Goal: Information Seeking & Learning: Learn about a topic

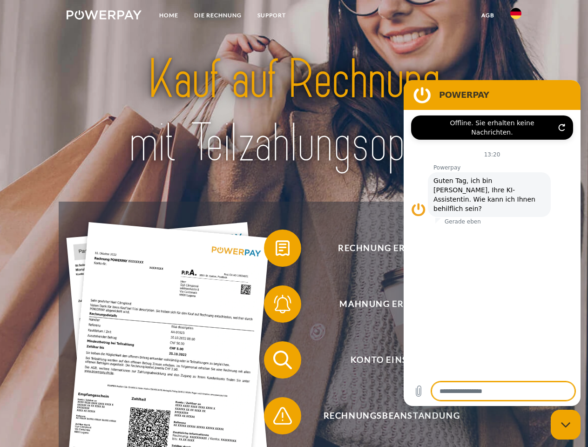
click at [104, 16] on img at bounding box center [104, 14] width 75 height 9
click at [516, 16] on img at bounding box center [515, 13] width 11 height 11
click at [487, 15] on link "agb" at bounding box center [487, 15] width 29 height 17
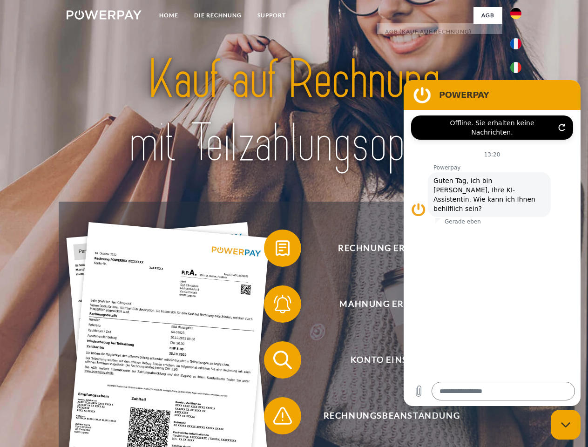
click at [276, 250] on span at bounding box center [268, 248] width 47 height 47
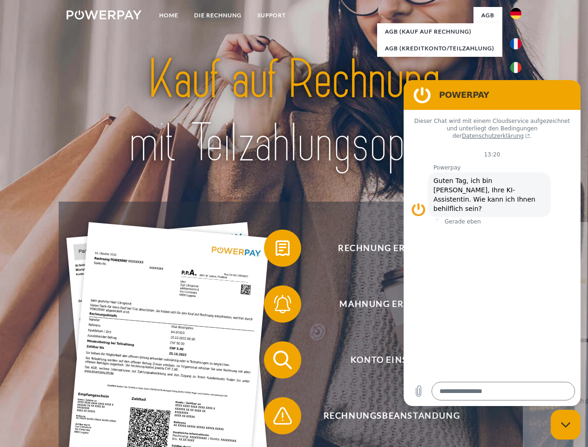
click at [276, 306] on span at bounding box center [268, 304] width 47 height 47
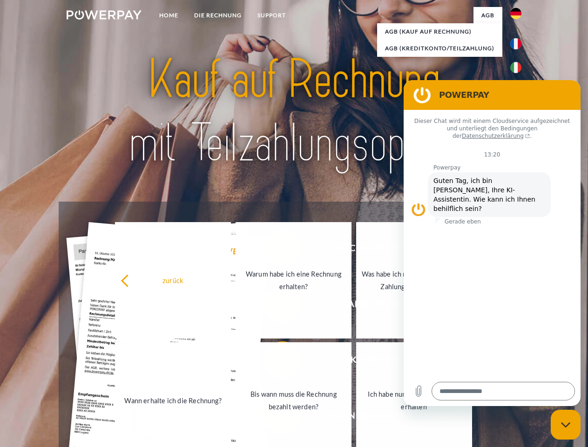
click at [276, 362] on link "Bis wann muss die Rechnung bezahlt werden?" at bounding box center [294, 400] width 116 height 116
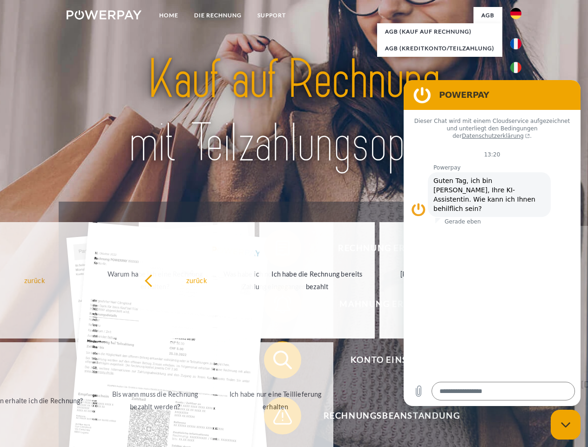
click at [276, 418] on span at bounding box center [268, 415] width 47 height 47
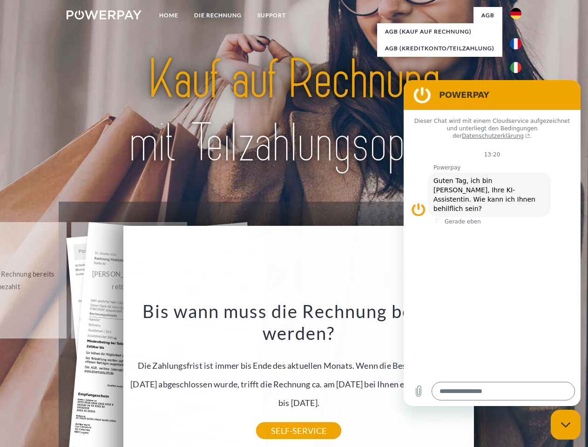
click at [566, 425] on icon "Messaging-Fenster schließen" at bounding box center [566, 425] width 10 height 6
type textarea "*"
